Goal: Task Accomplishment & Management: Complete application form

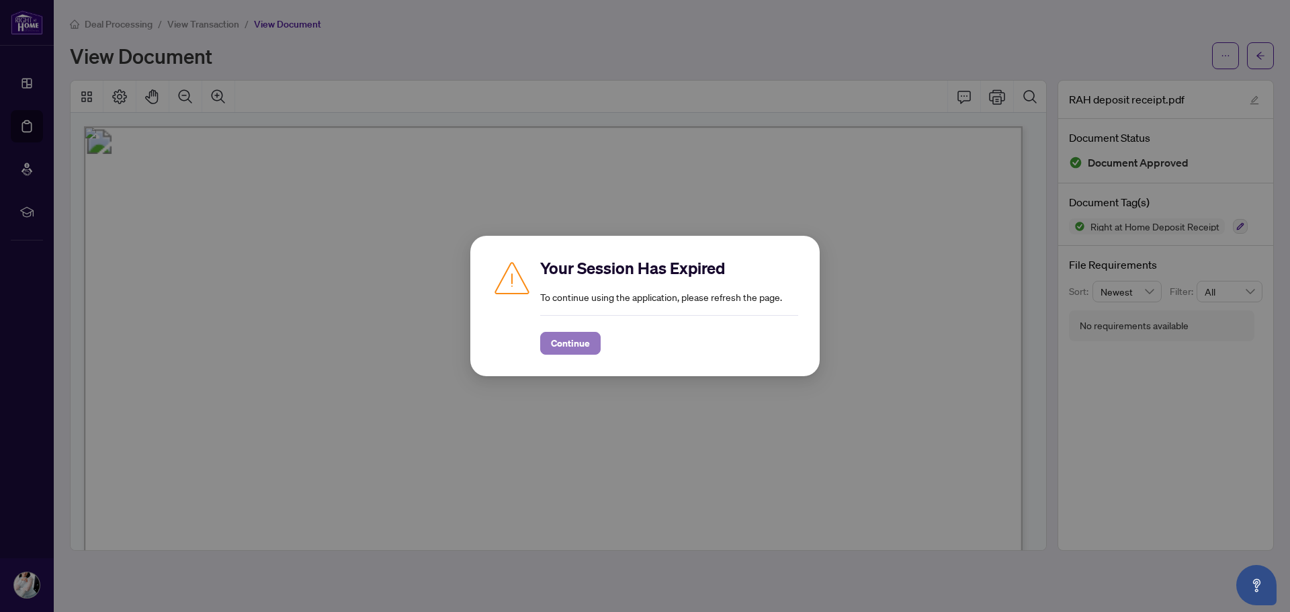
click at [568, 349] on span "Continue" at bounding box center [570, 343] width 39 height 21
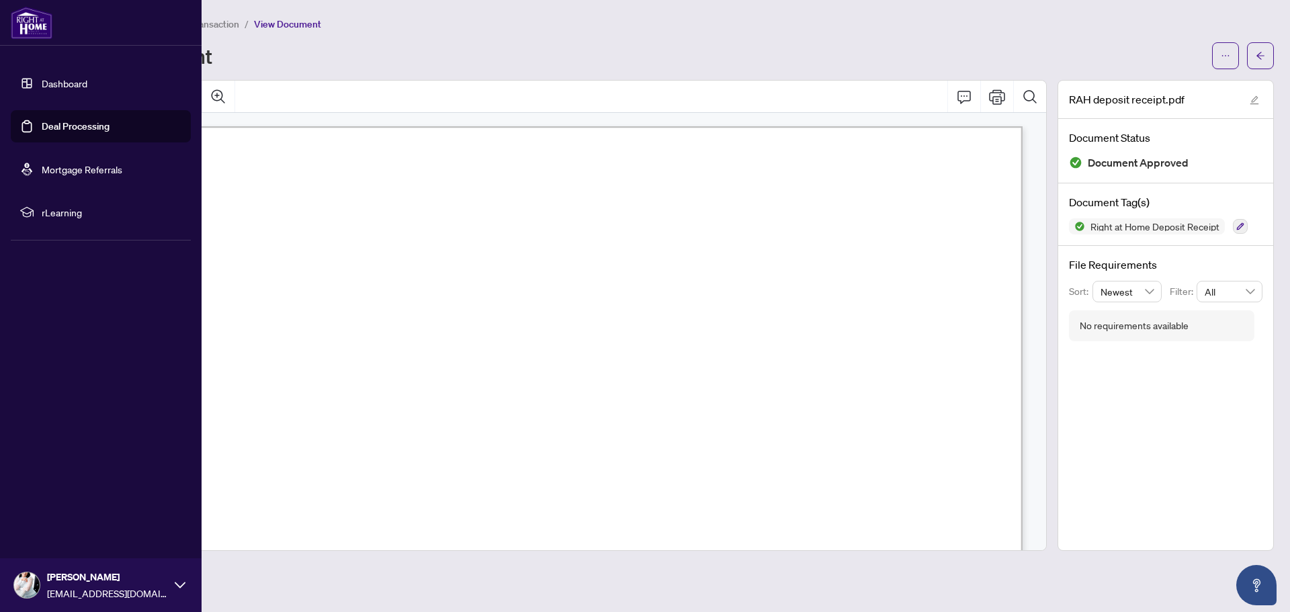
click at [42, 86] on link "Dashboard" at bounding box center [65, 83] width 46 height 12
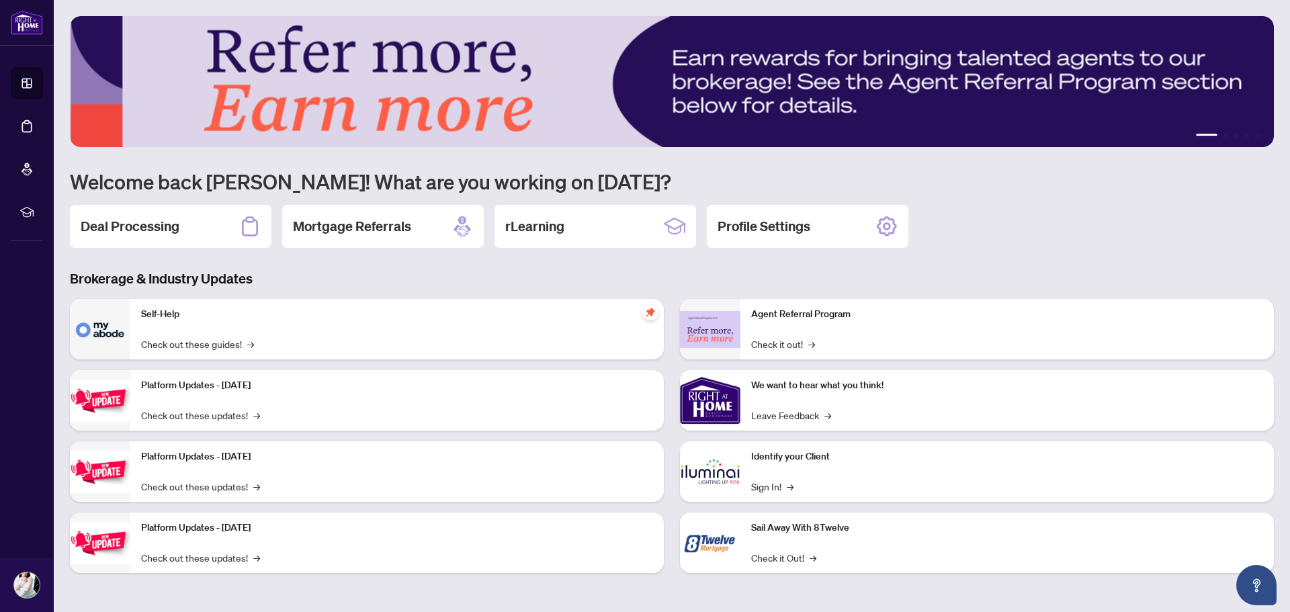
click at [227, 225] on div "Deal Processing" at bounding box center [171, 226] width 202 height 43
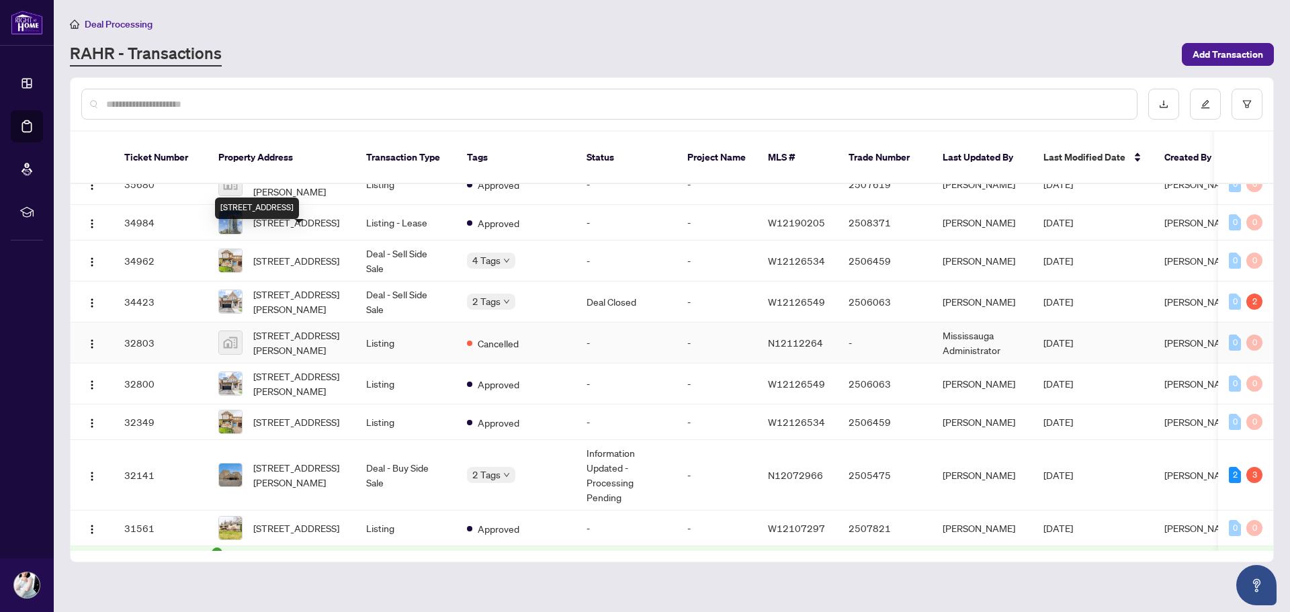
scroll to position [605, 0]
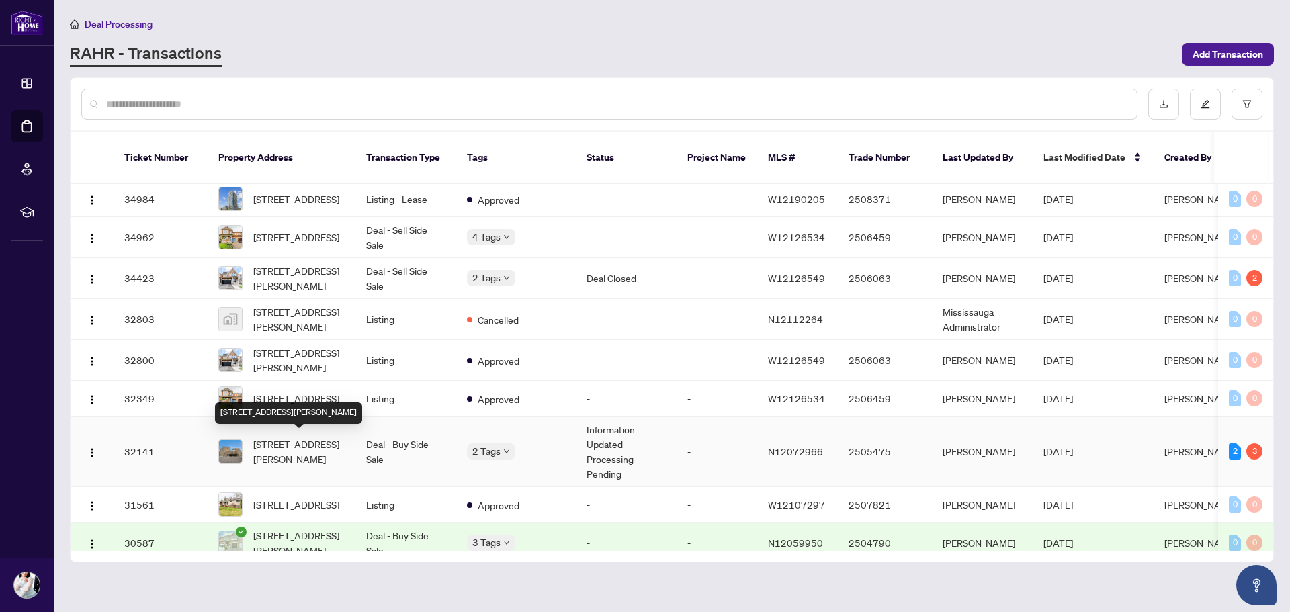
click at [324, 442] on span "[STREET_ADDRESS][PERSON_NAME]" at bounding box center [298, 452] width 91 height 30
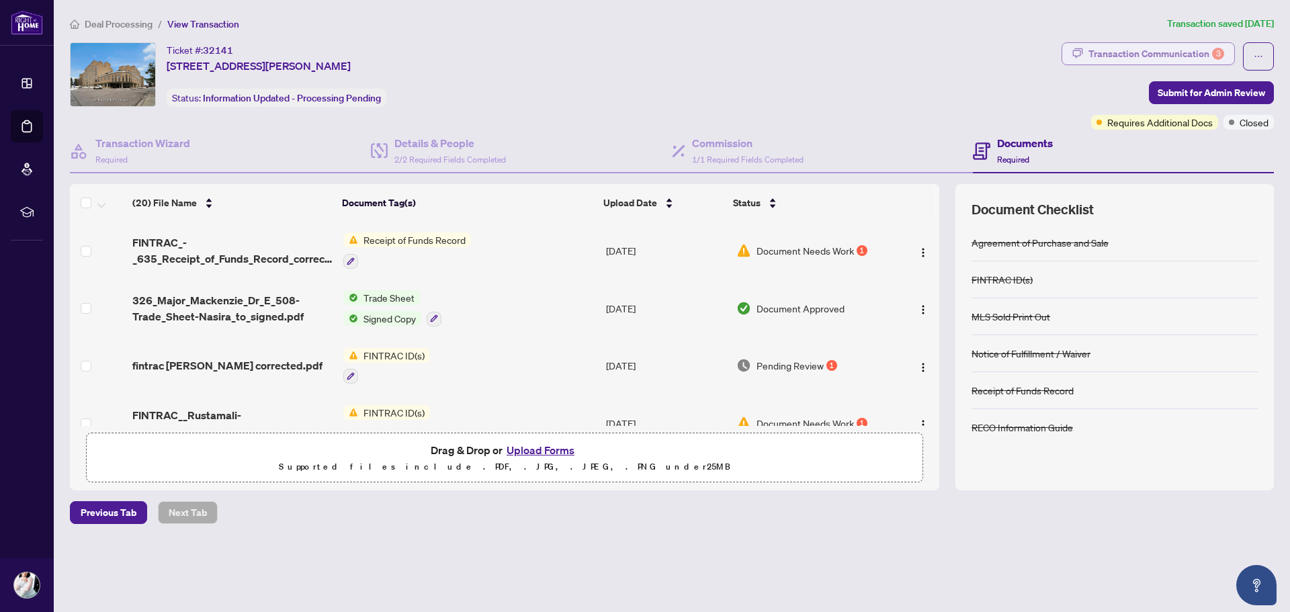
click at [1170, 50] on div "Transaction Communication 3" at bounding box center [1156, 53] width 136 height 21
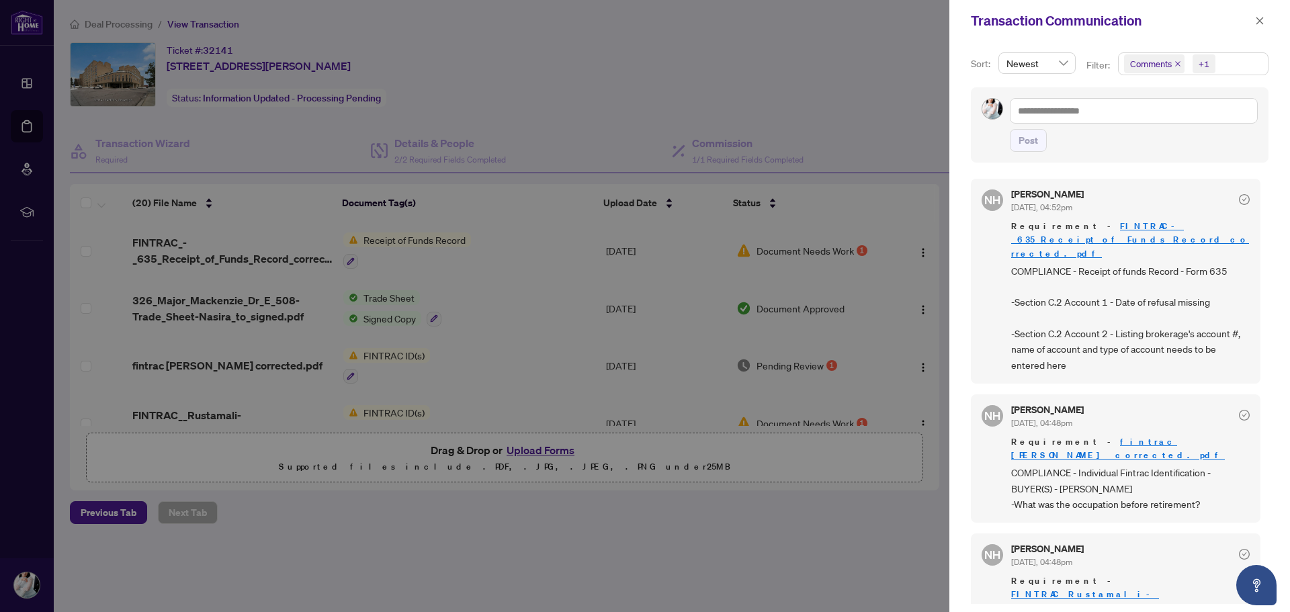
click at [1177, 63] on icon "close" at bounding box center [1177, 63] width 5 height 5
click at [1107, 436] on link "fintrac [PERSON_NAME] corrected.pdf" at bounding box center [1118, 448] width 214 height 25
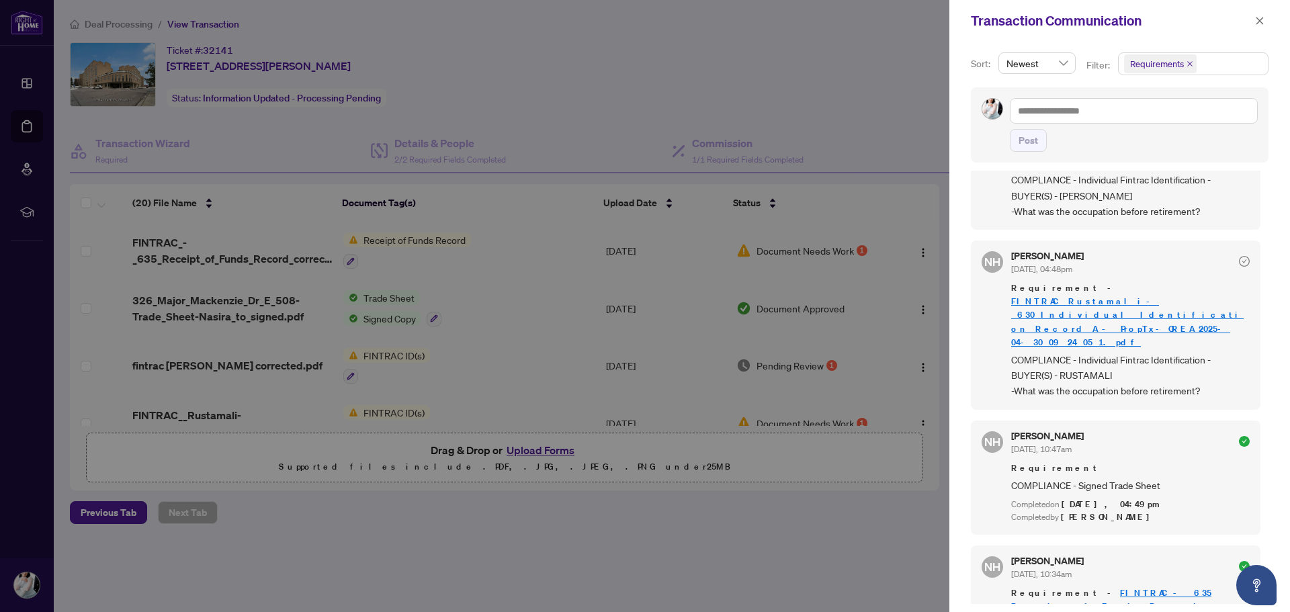
scroll to position [269, 0]
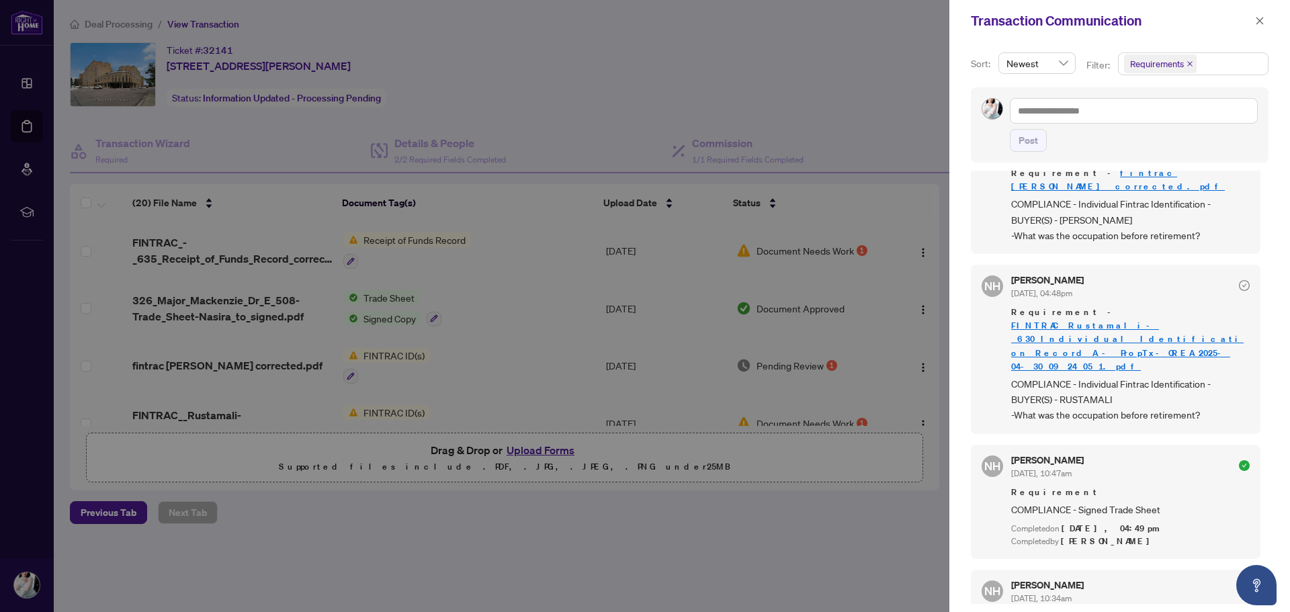
click at [1119, 320] on link "FINTRAC__Rustamali-_630_Individual_Identification_Record_A_-_PropTx-OREA_2025-0…" at bounding box center [1127, 346] width 232 height 52
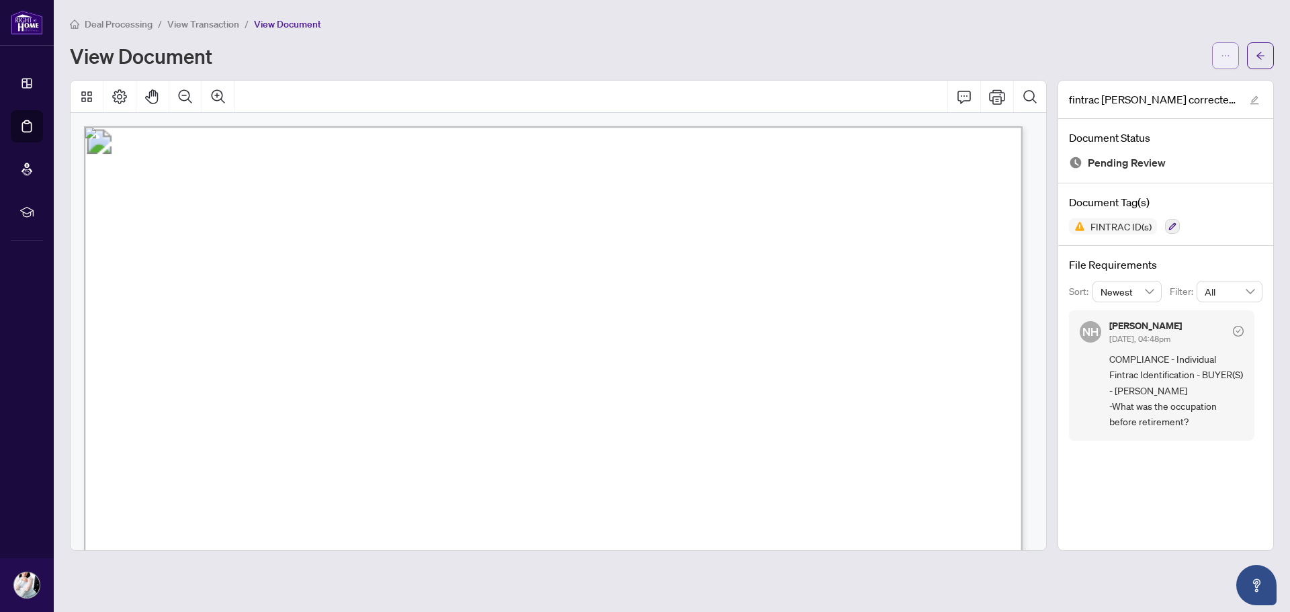
click at [1222, 58] on icon "ellipsis" at bounding box center [1225, 55] width 9 height 9
click at [1219, 83] on span "Download" at bounding box center [1177, 84] width 102 height 15
click at [1263, 58] on icon "arrow-left" at bounding box center [1260, 55] width 9 height 9
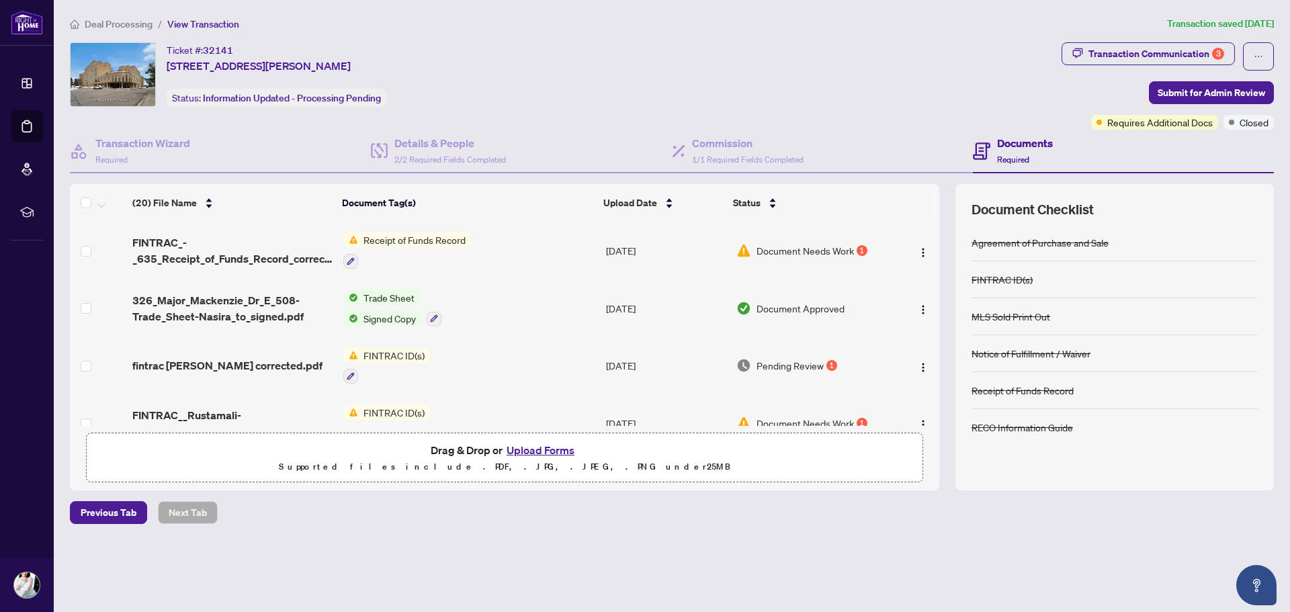
click at [534, 451] on button "Upload Forms" at bounding box center [541, 449] width 76 height 17
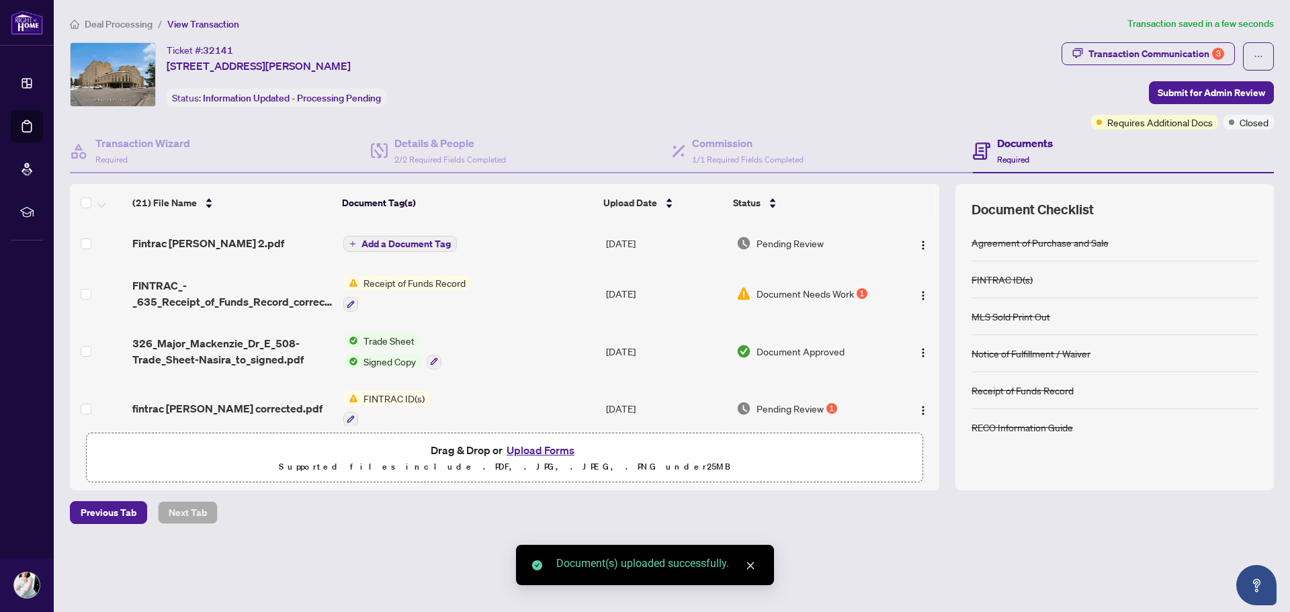
click at [413, 246] on span "Add a Document Tag" at bounding box center [405, 243] width 89 height 9
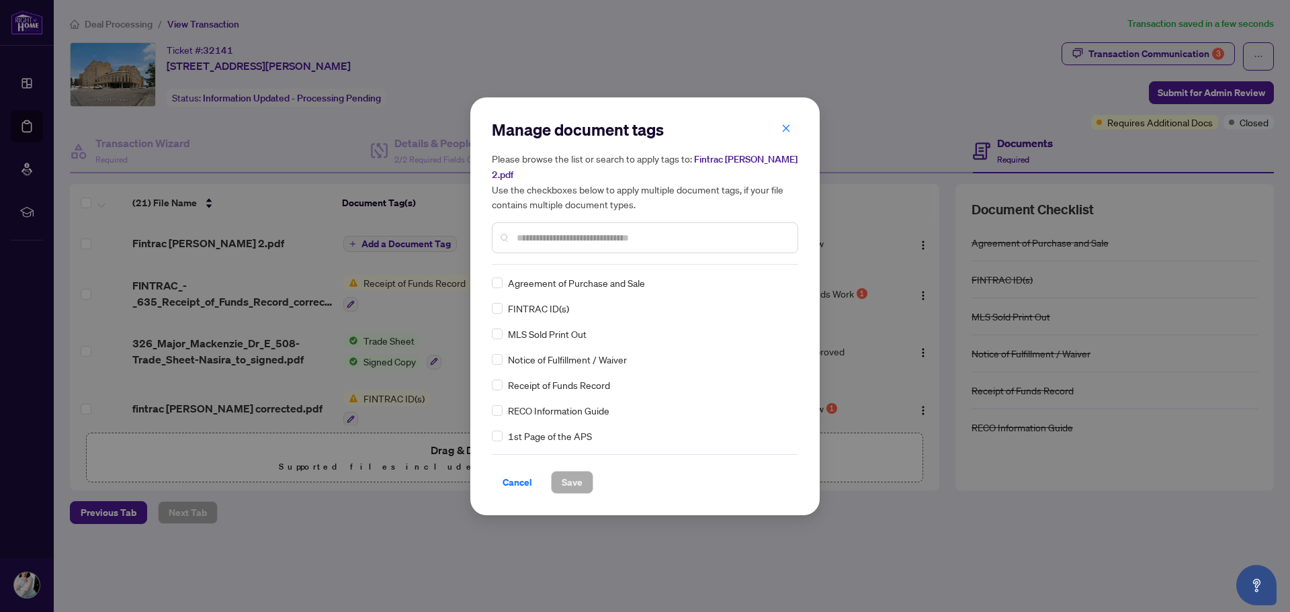
click at [529, 257] on div "Manage document tags Please browse the list or search to apply tags to: Fintrac…" at bounding box center [645, 192] width 306 height 146
click at [539, 228] on div at bounding box center [645, 237] width 306 height 31
click at [581, 482] on span "Save" at bounding box center [572, 482] width 21 height 21
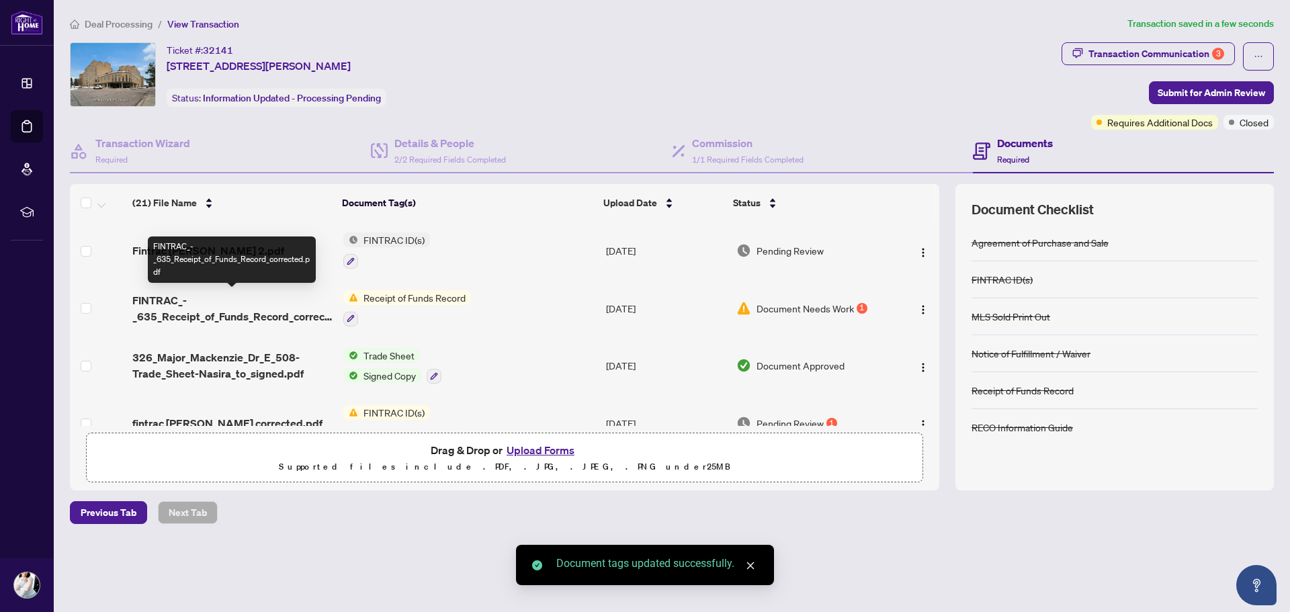
click at [218, 310] on span "FINTRAC_-_635_Receipt_of_Funds_Record_corrected.pdf" at bounding box center [232, 308] width 200 height 32
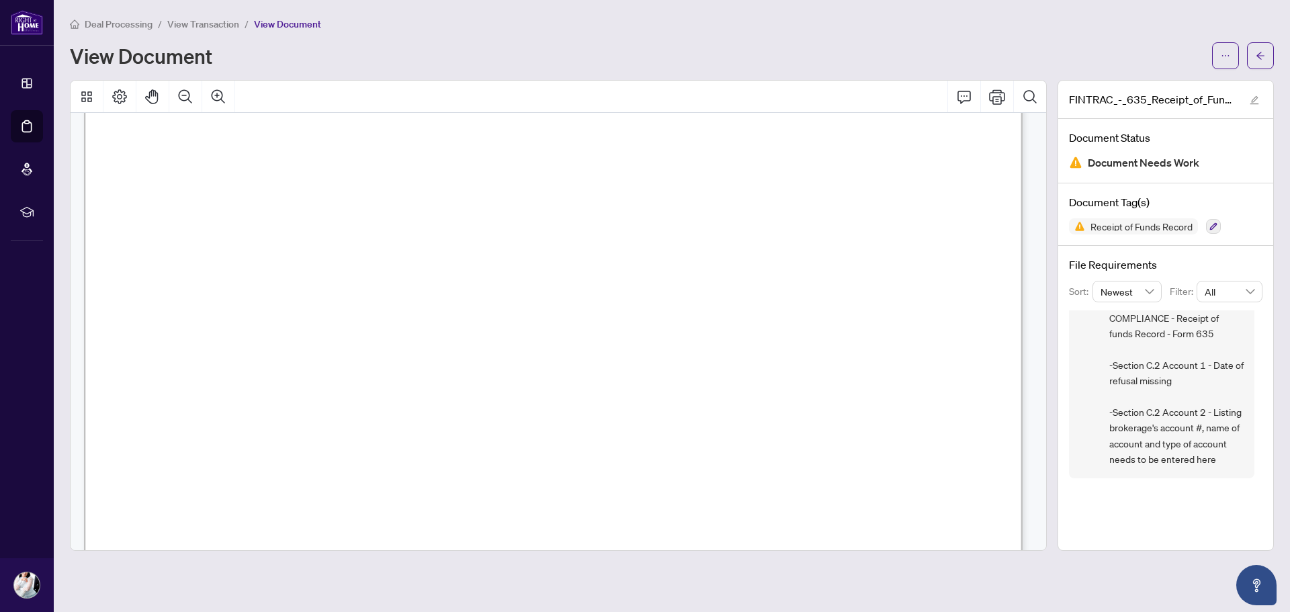
scroll to position [1344, 0]
click at [313, 469] on span "Account 4: Number of account:" at bounding box center [229, 469] width 168 height 14
click at [1221, 57] on icon "ellipsis" at bounding box center [1225, 55] width 9 height 9
click at [1205, 87] on span "Download" at bounding box center [1177, 84] width 102 height 15
click at [1256, 58] on icon "arrow-left" at bounding box center [1260, 55] width 9 height 9
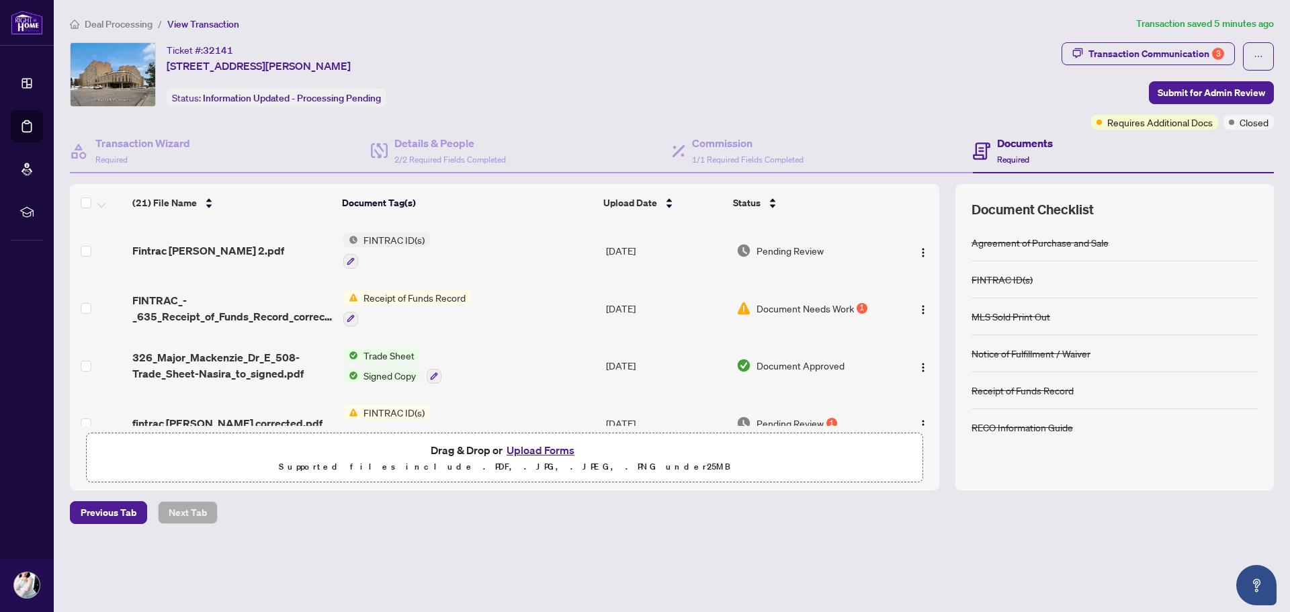
click at [541, 451] on button "Upload Forms" at bounding box center [541, 449] width 76 height 17
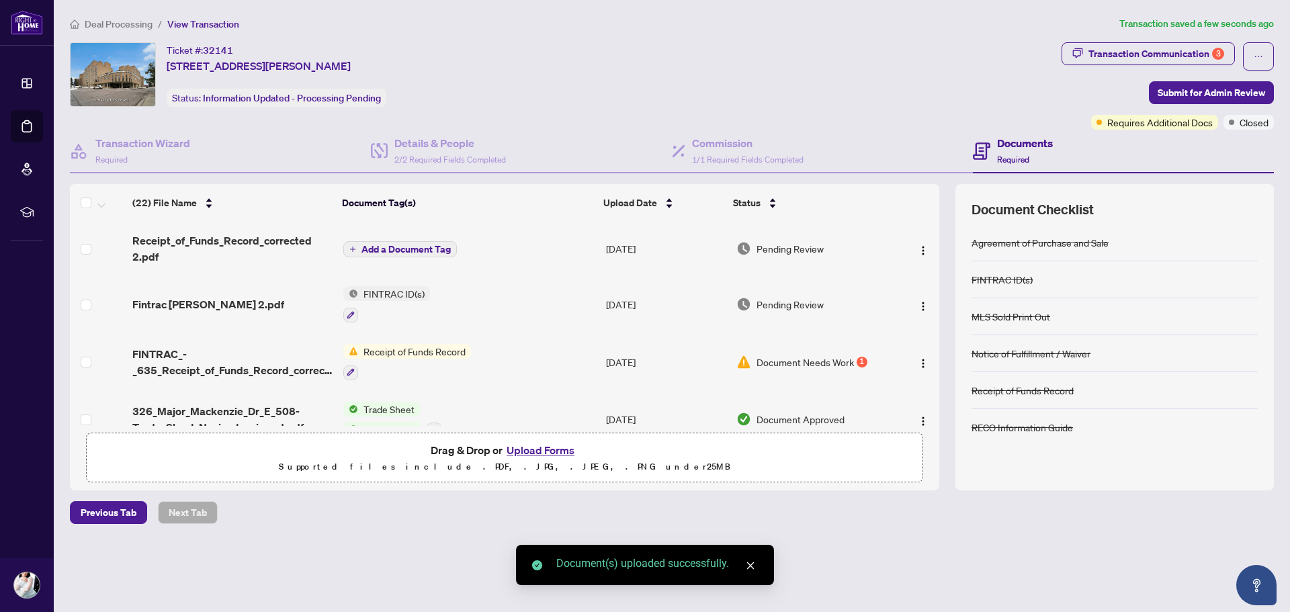
click at [400, 251] on span "Add a Document Tag" at bounding box center [405, 249] width 89 height 9
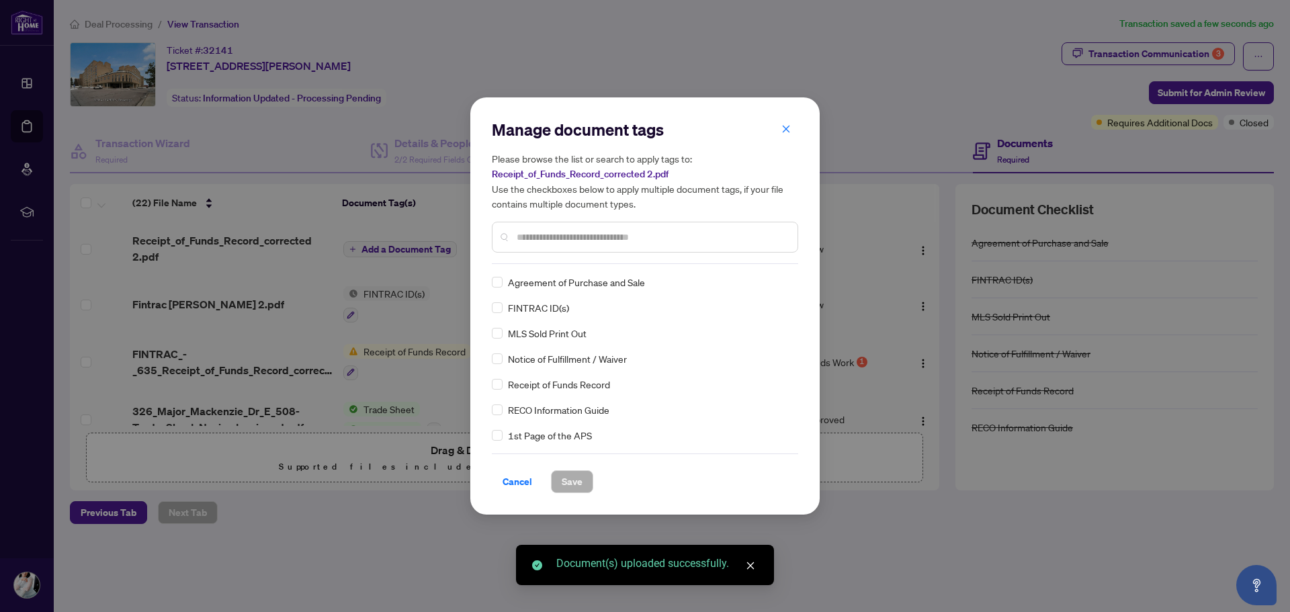
click at [529, 263] on div "Manage document tags Please browse the list or search to apply tags to: Receipt…" at bounding box center [645, 191] width 306 height 145
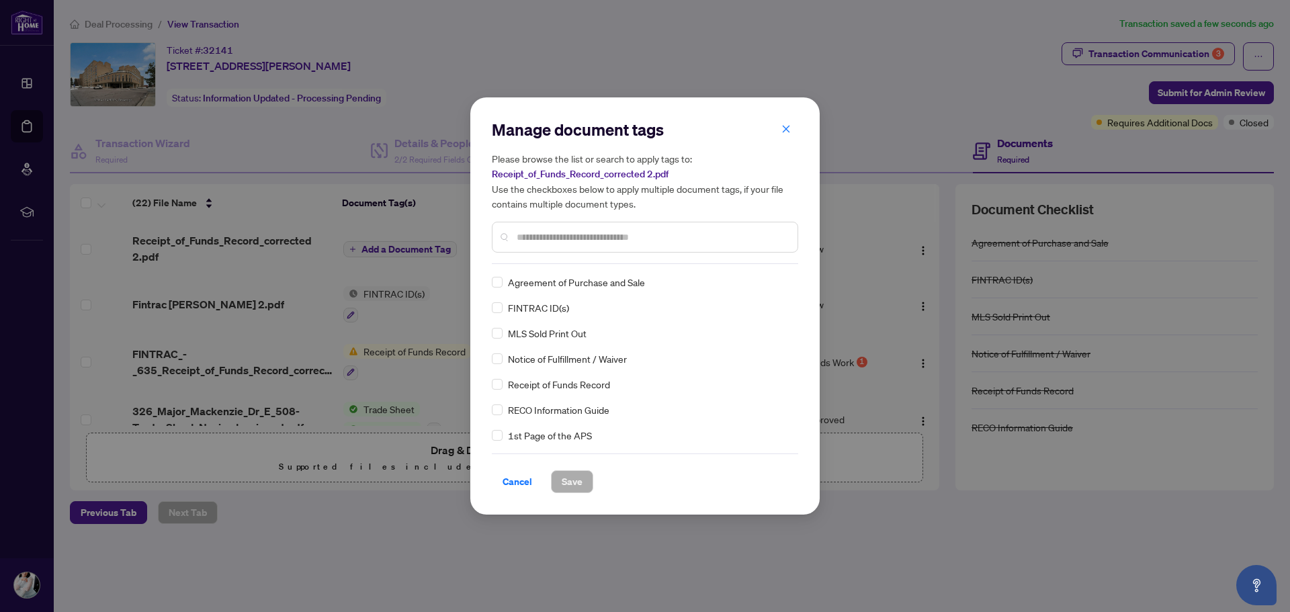
click at [540, 240] on input "text" at bounding box center [652, 237] width 270 height 15
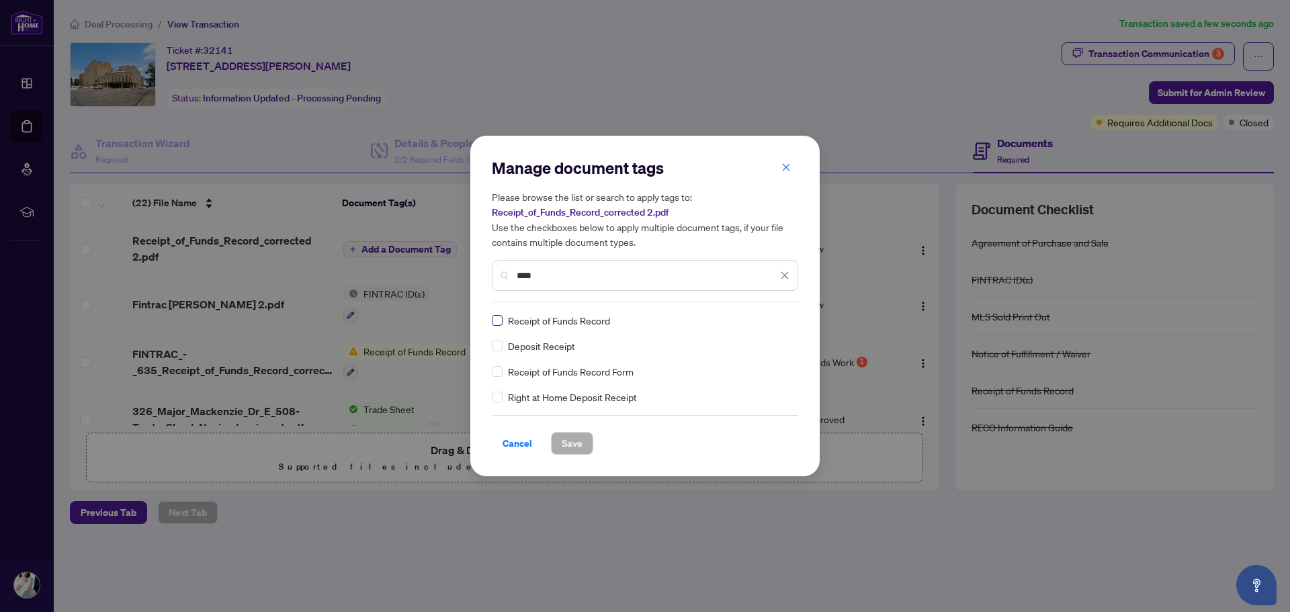
type input "****"
click at [494, 314] on label at bounding box center [497, 320] width 11 height 15
click at [556, 449] on button "Save" at bounding box center [572, 443] width 42 height 23
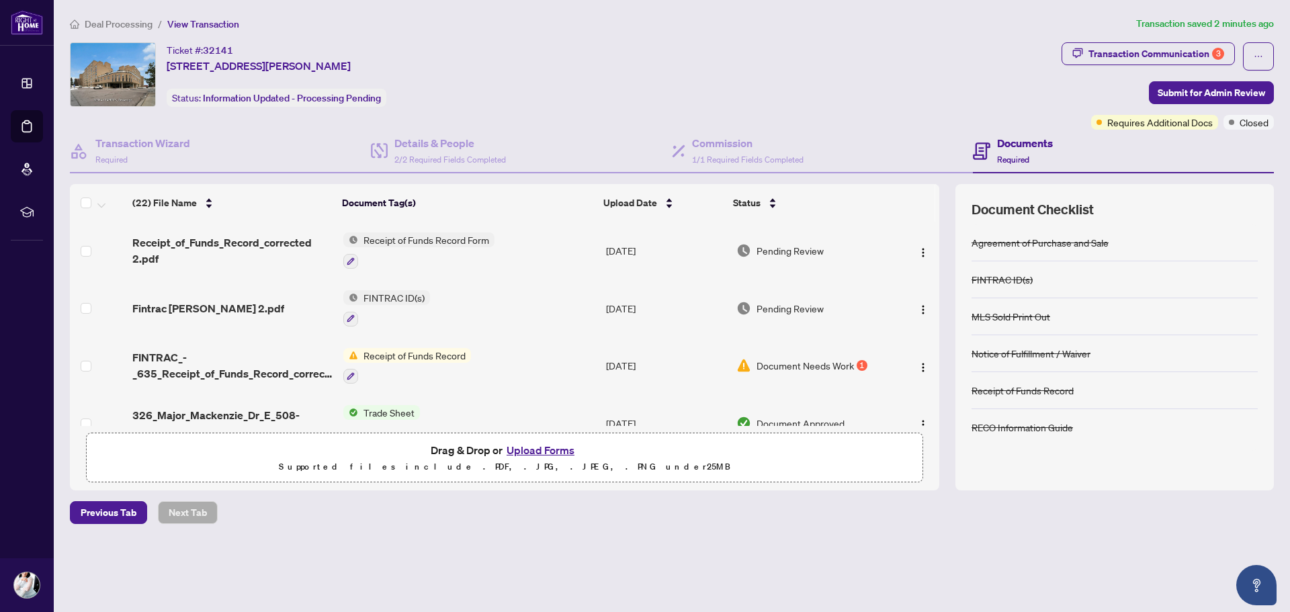
click at [532, 451] on button "Upload Forms" at bounding box center [541, 449] width 76 height 17
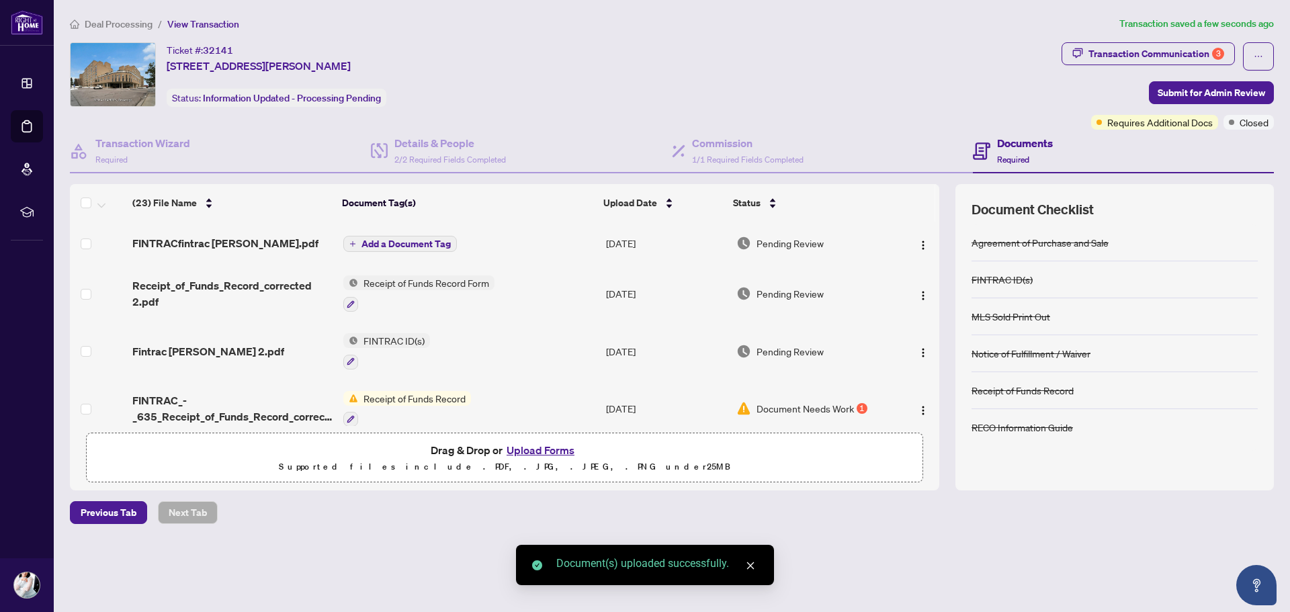
click at [441, 247] on span "Add a Document Tag" at bounding box center [405, 243] width 89 height 9
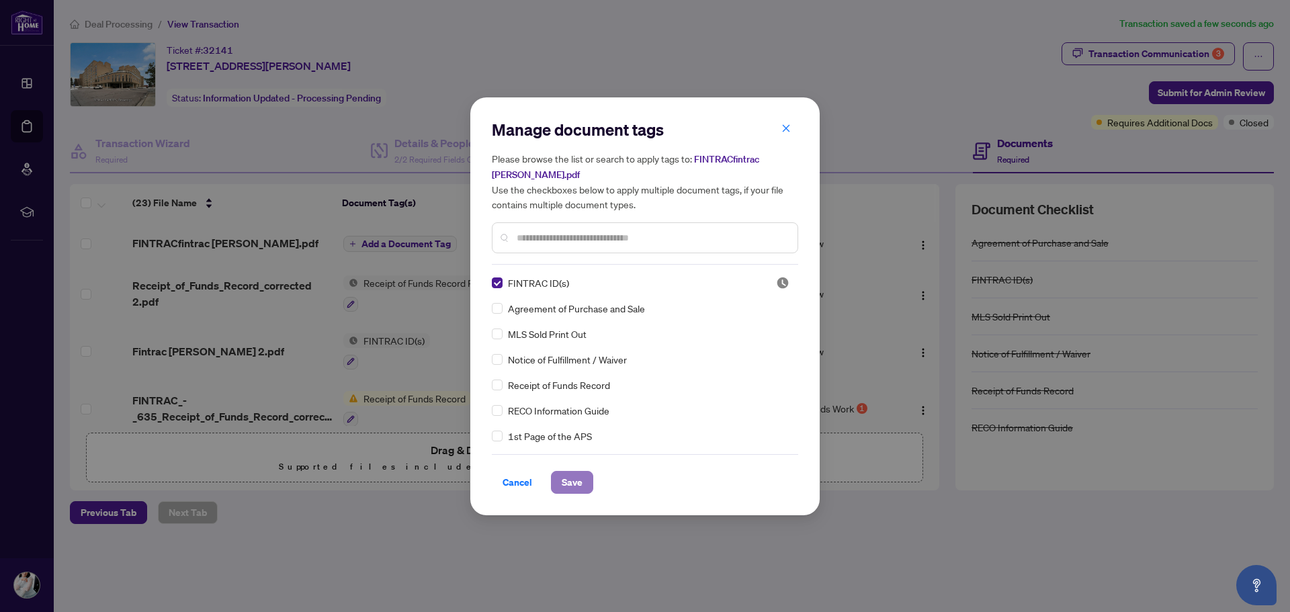
click at [565, 484] on span "Save" at bounding box center [572, 482] width 21 height 21
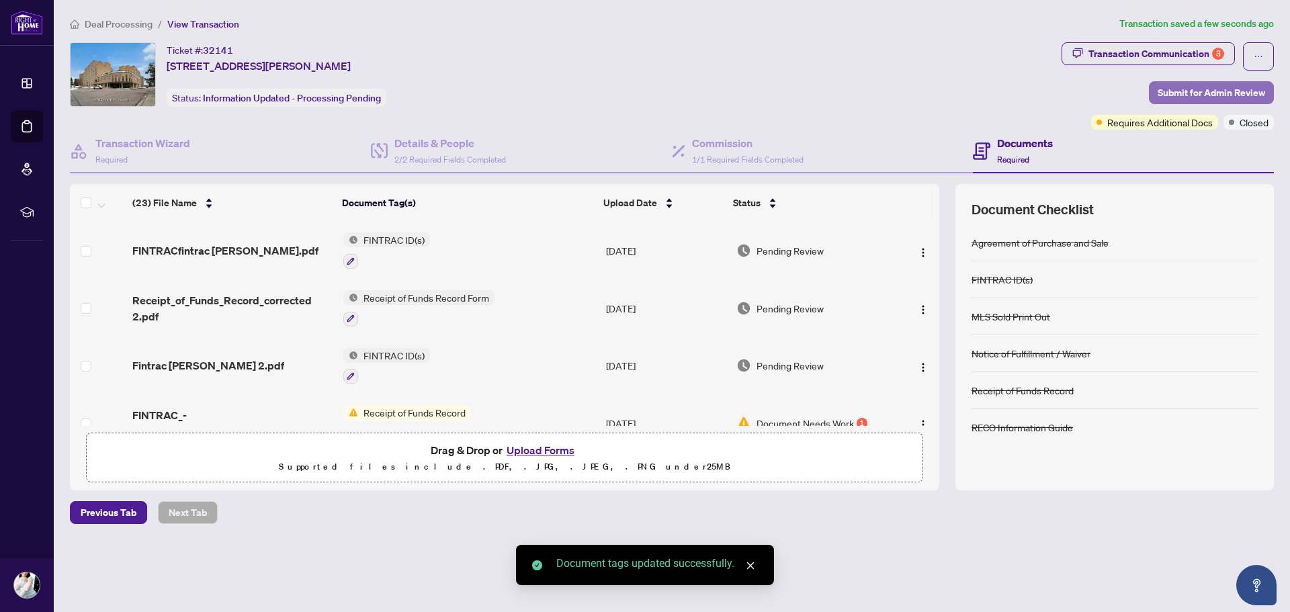
click at [1188, 93] on span "Submit for Admin Review" at bounding box center [1211, 92] width 107 height 21
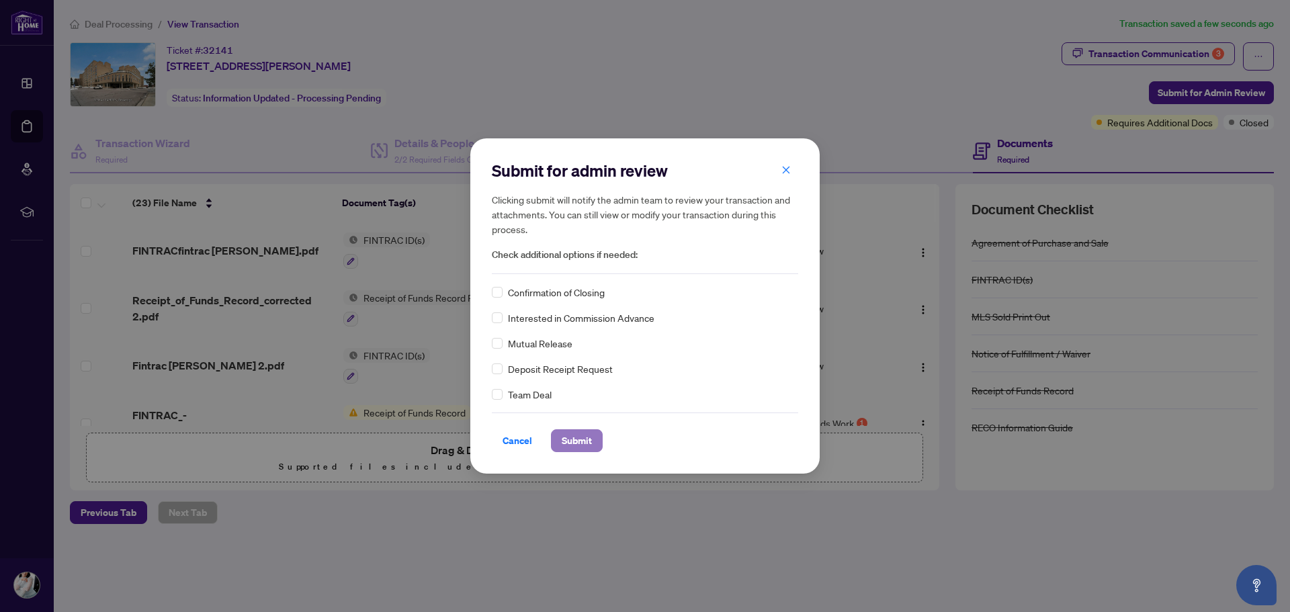
click at [583, 439] on span "Submit" at bounding box center [577, 440] width 30 height 21
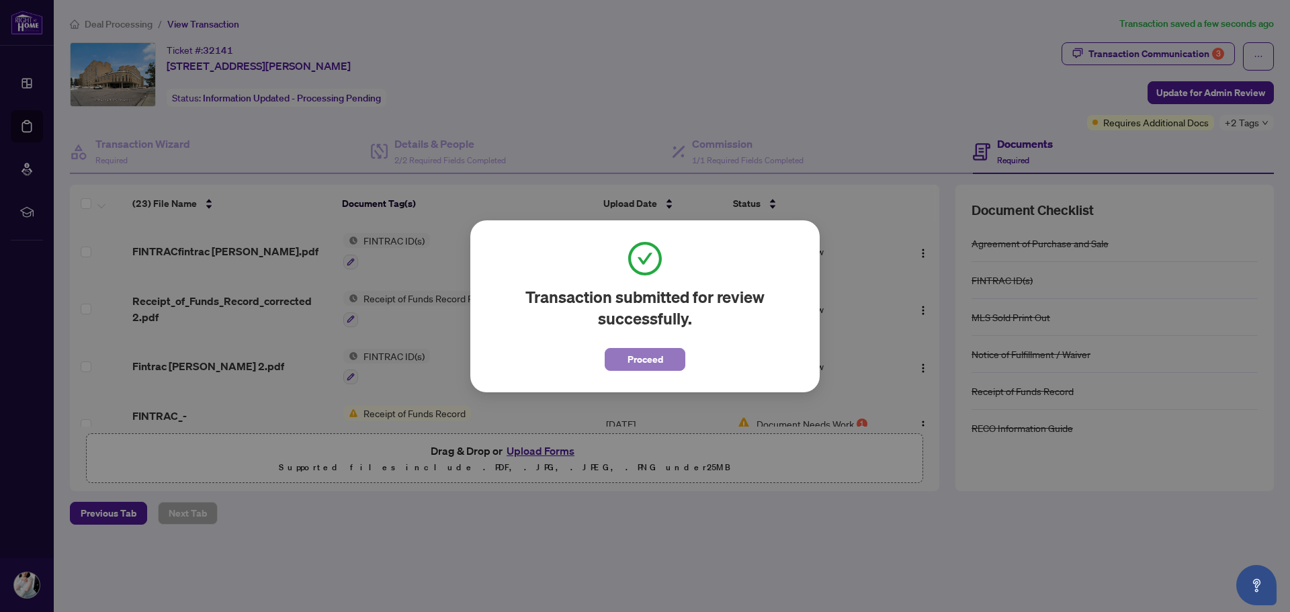
click at [653, 369] on span "Proceed" at bounding box center [646, 359] width 36 height 21
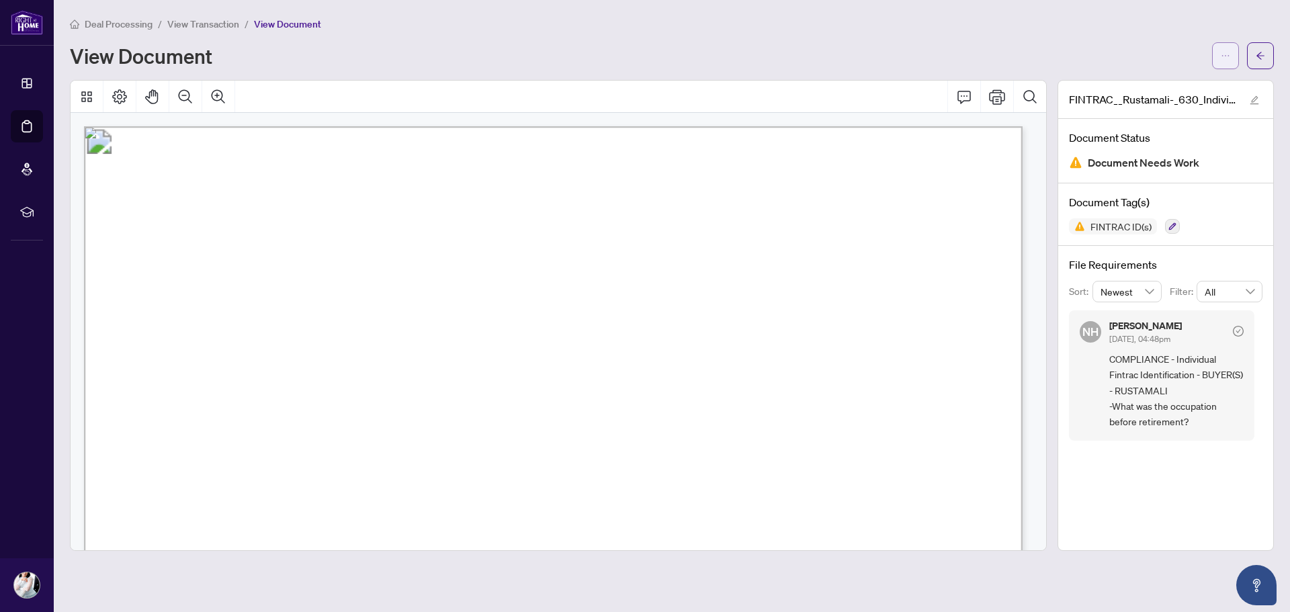
click at [1226, 48] on span "button" at bounding box center [1225, 55] width 9 height 21
click at [1172, 85] on span "Download" at bounding box center [1177, 84] width 102 height 15
